Goal: Navigation & Orientation: Find specific page/section

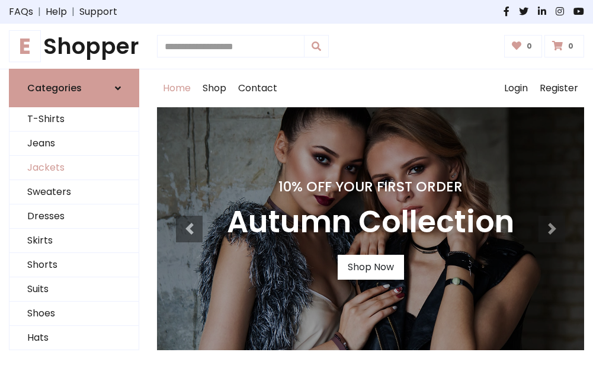
click at [74, 168] on link "Jackets" at bounding box center [73, 168] width 129 height 24
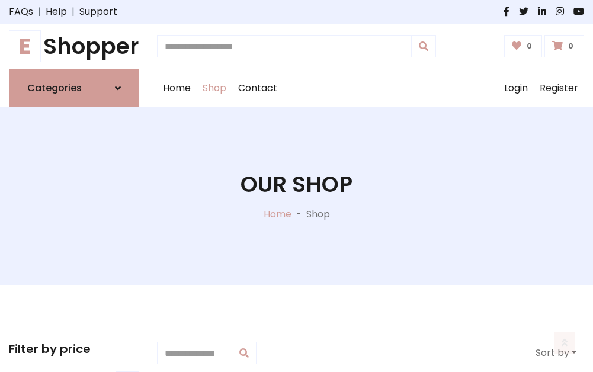
scroll to position [536, 0]
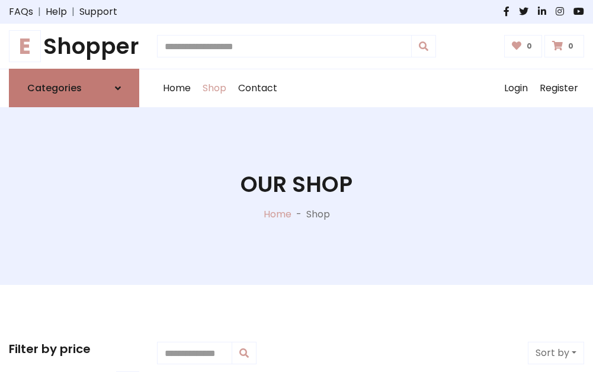
click at [74, 88] on h6 "Categories" at bounding box center [54, 87] width 55 height 11
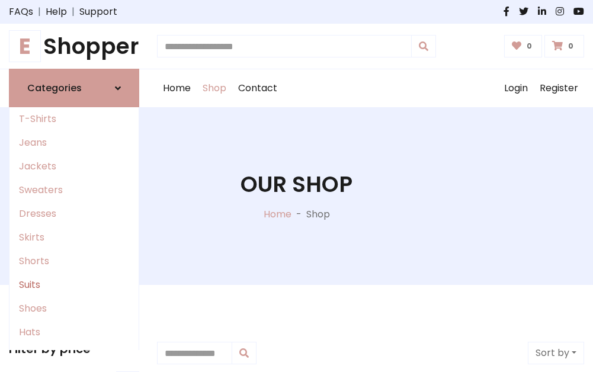
click at [74, 285] on link "Suits" at bounding box center [73, 285] width 129 height 24
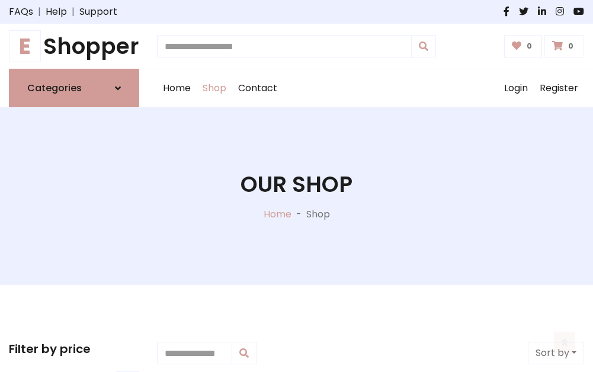
scroll to position [856, 0]
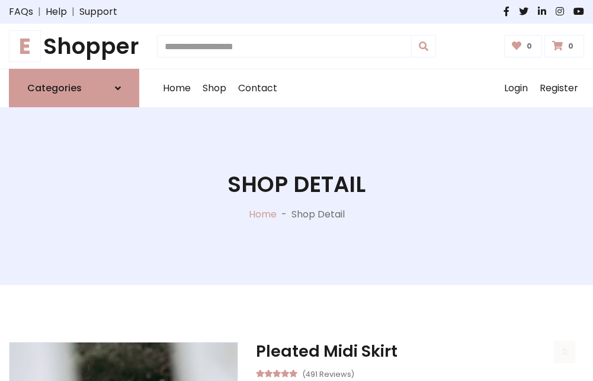
scroll to position [1108, 0]
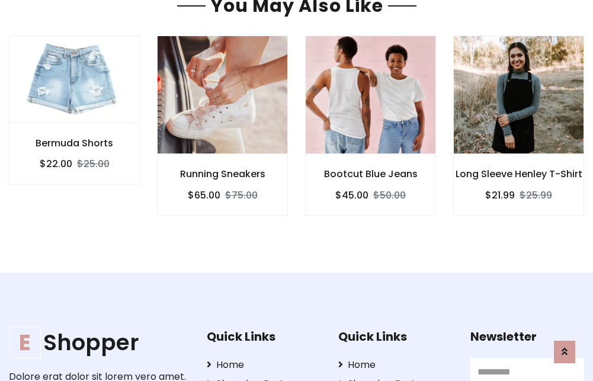
scroll to position [1106, 0]
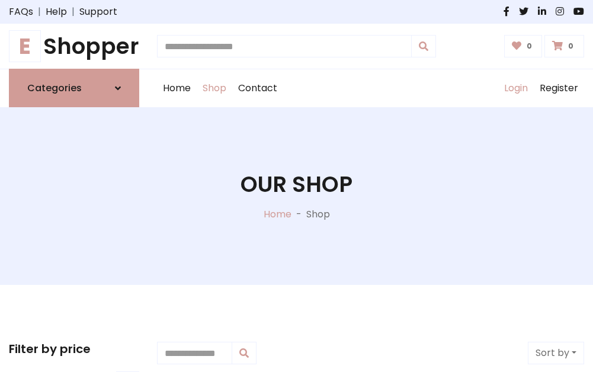
click at [516, 88] on link "Login" at bounding box center [516, 88] width 36 height 38
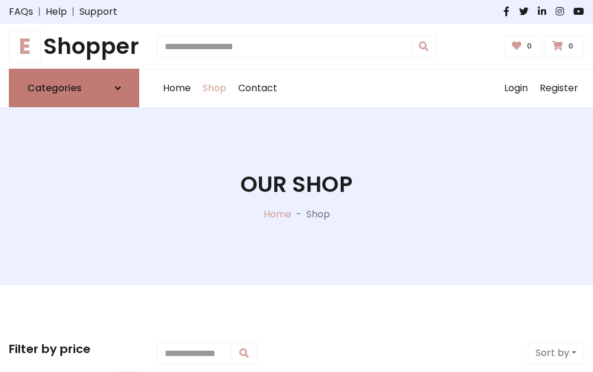
click at [118, 88] on icon at bounding box center [118, 88] width 6 height 9
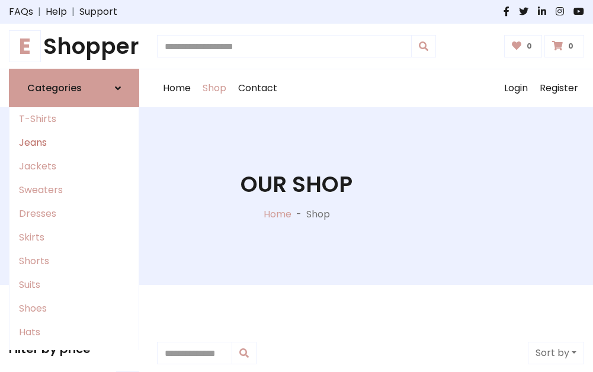
click at [74, 143] on link "Jeans" at bounding box center [73, 143] width 129 height 24
